Goal: Task Accomplishment & Management: Use online tool/utility

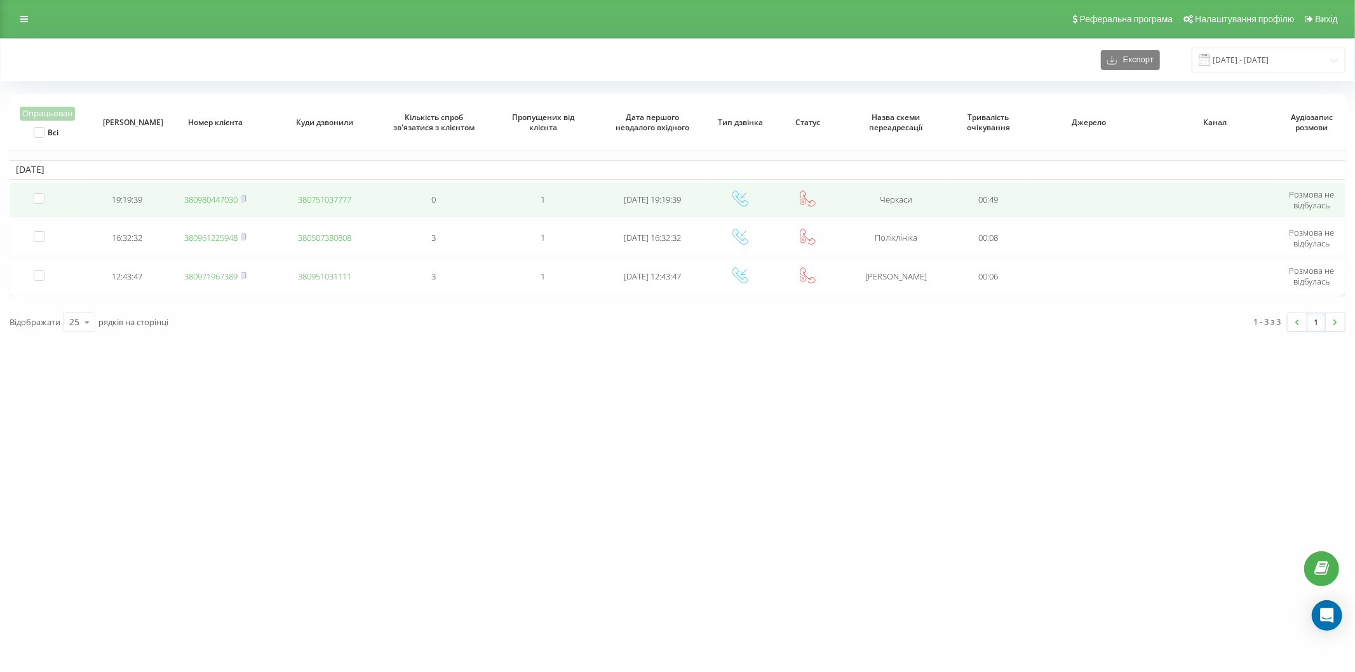
click at [200, 203] on link "380980447030" at bounding box center [210, 199] width 53 height 11
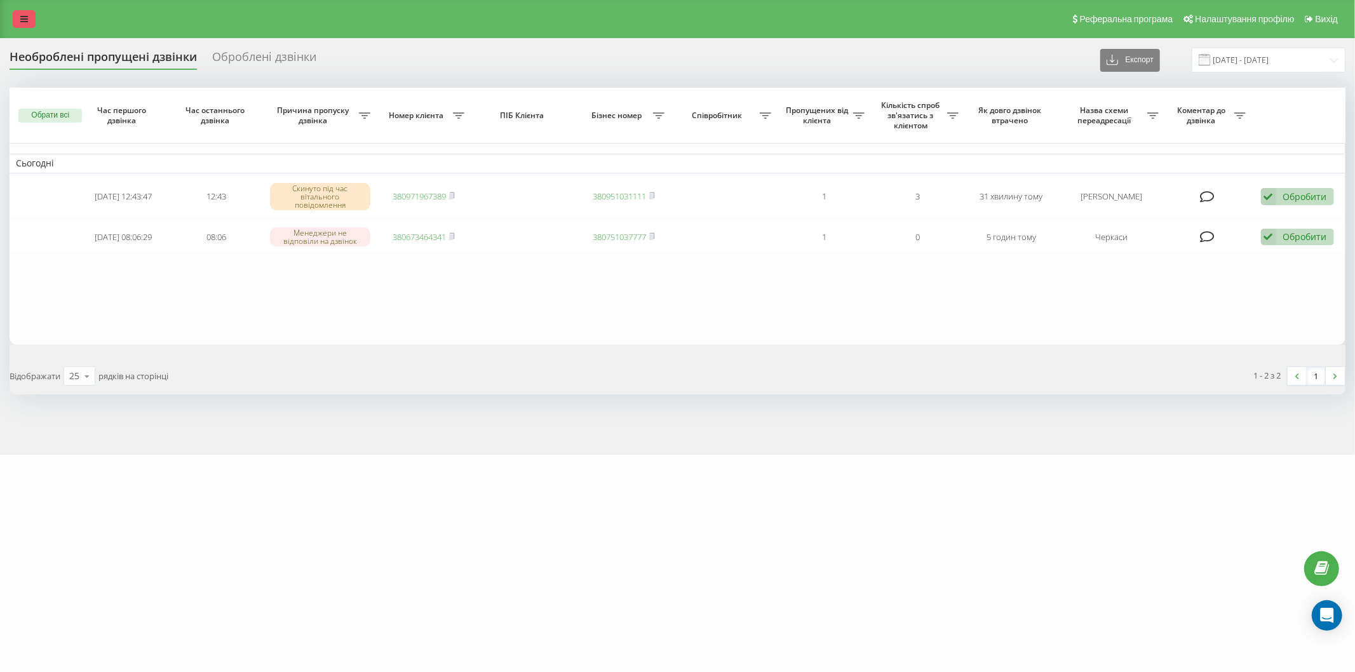
click at [27, 15] on icon at bounding box center [24, 19] width 8 height 9
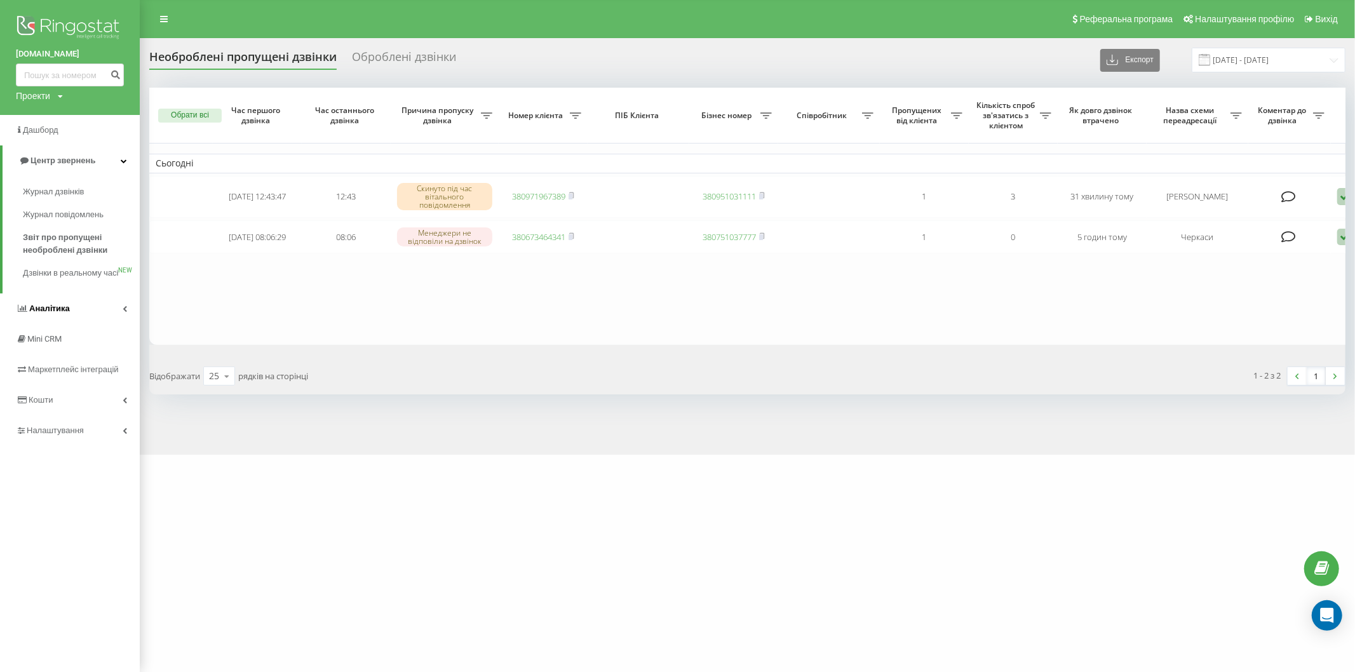
click at [100, 321] on link "Аналiтика" at bounding box center [70, 309] width 140 height 30
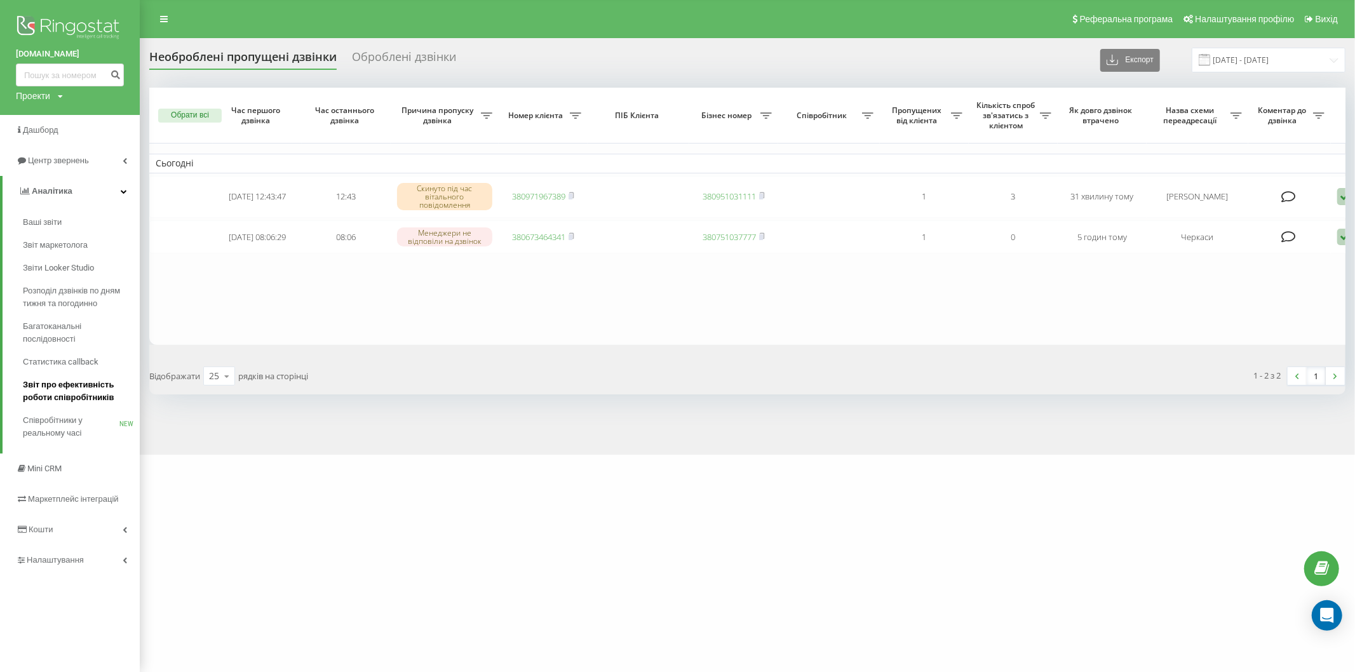
click at [71, 392] on span "Звіт про ефективність роботи співробітників" at bounding box center [78, 391] width 111 height 25
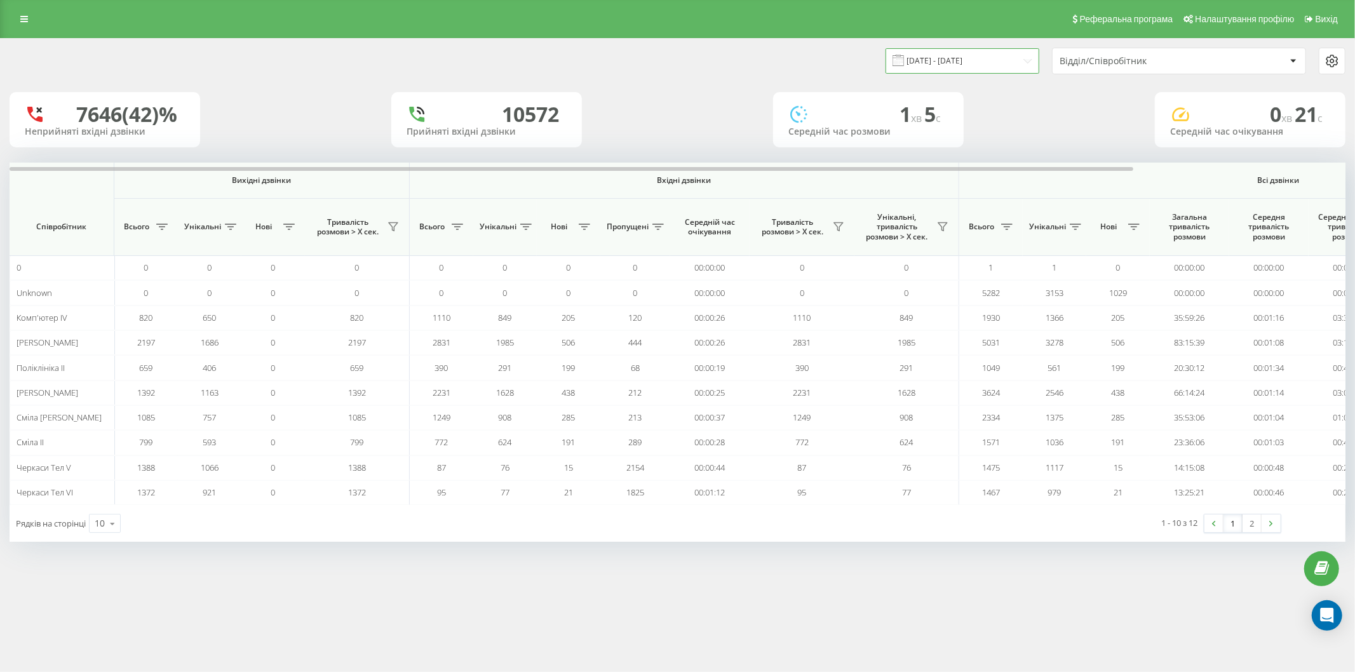
click at [961, 64] on input "19.08.2025 - 19.09.2025" at bounding box center [963, 60] width 154 height 25
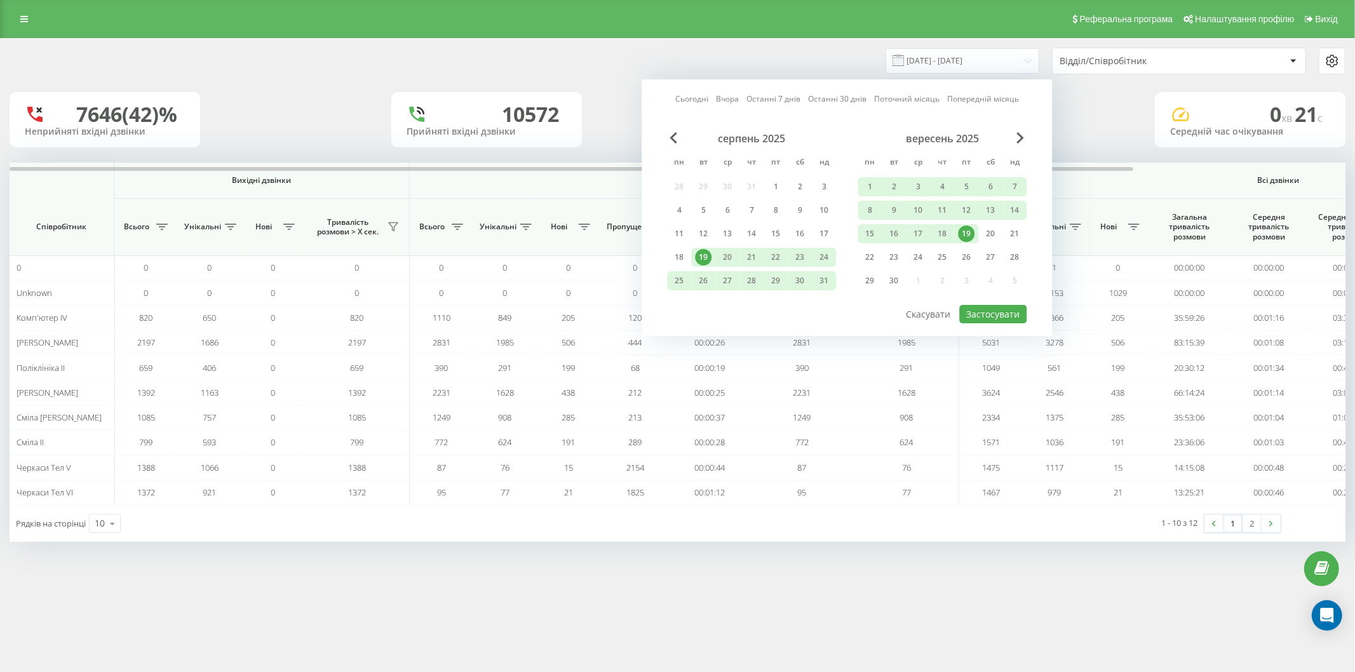
click at [682, 99] on link "Сьогодні" at bounding box center [691, 99] width 33 height 12
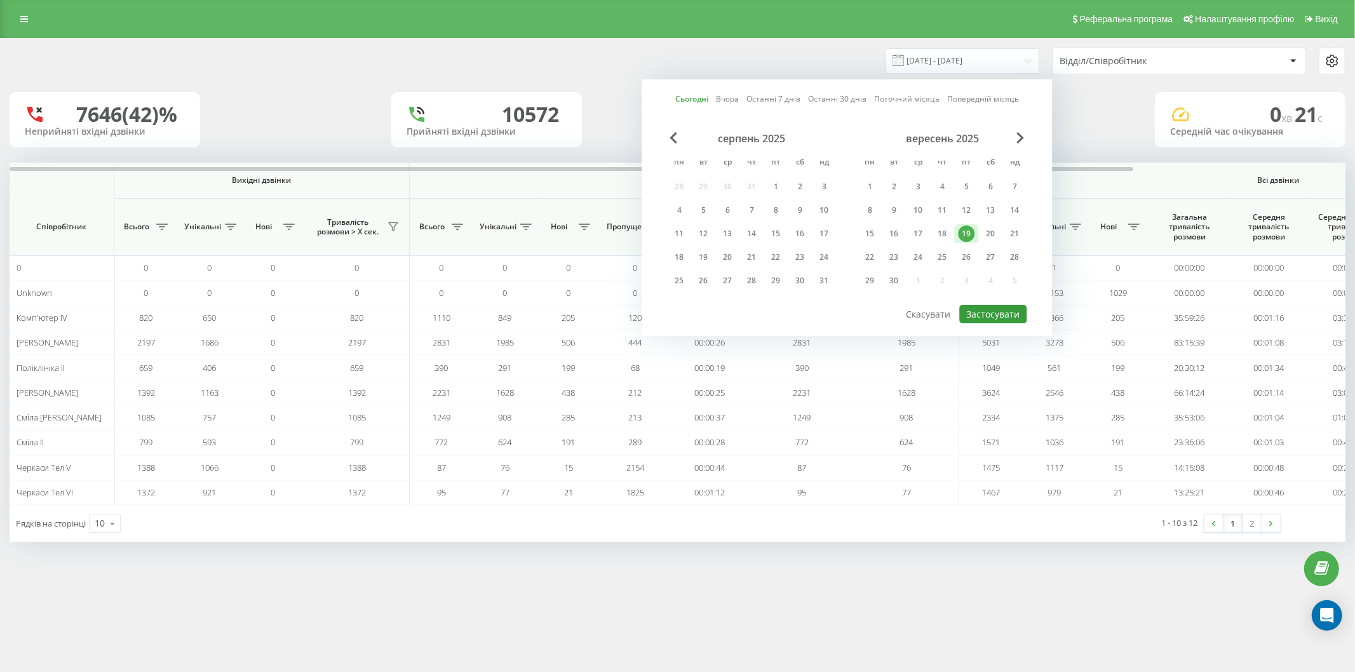
click at [981, 312] on button "Застосувати" at bounding box center [992, 314] width 67 height 18
type input "[DATE] - [DATE]"
